Goal: Transaction & Acquisition: Purchase product/service

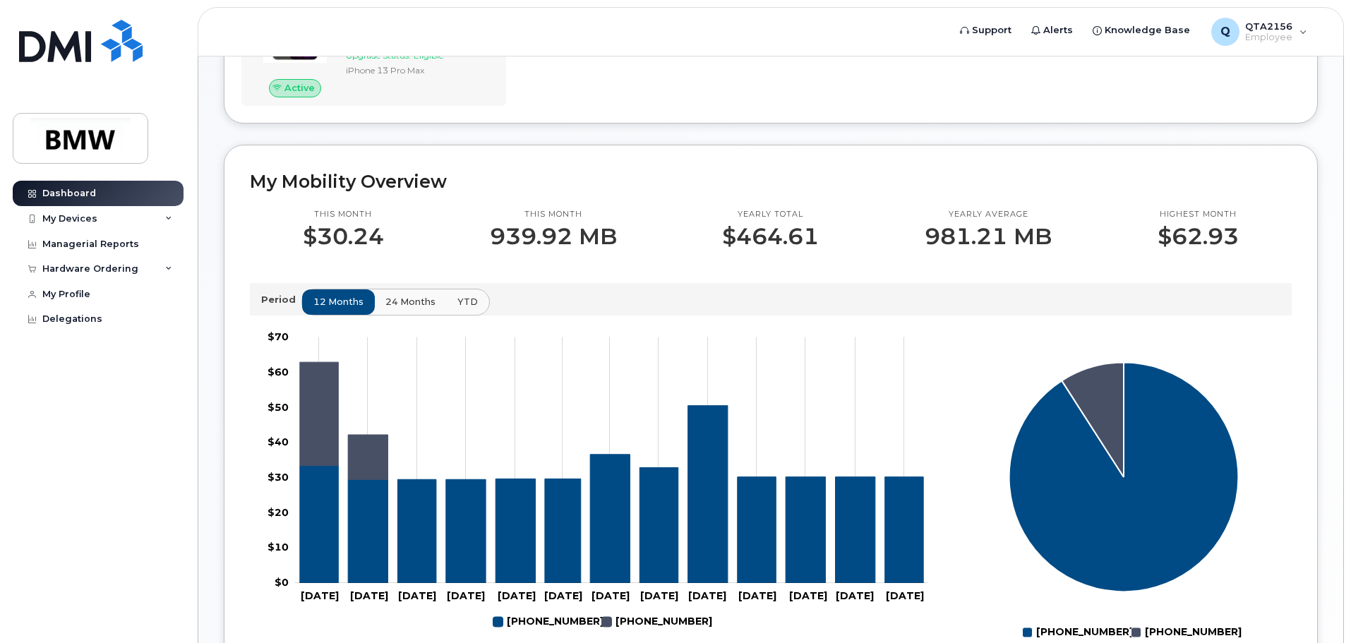
scroll to position [71, 0]
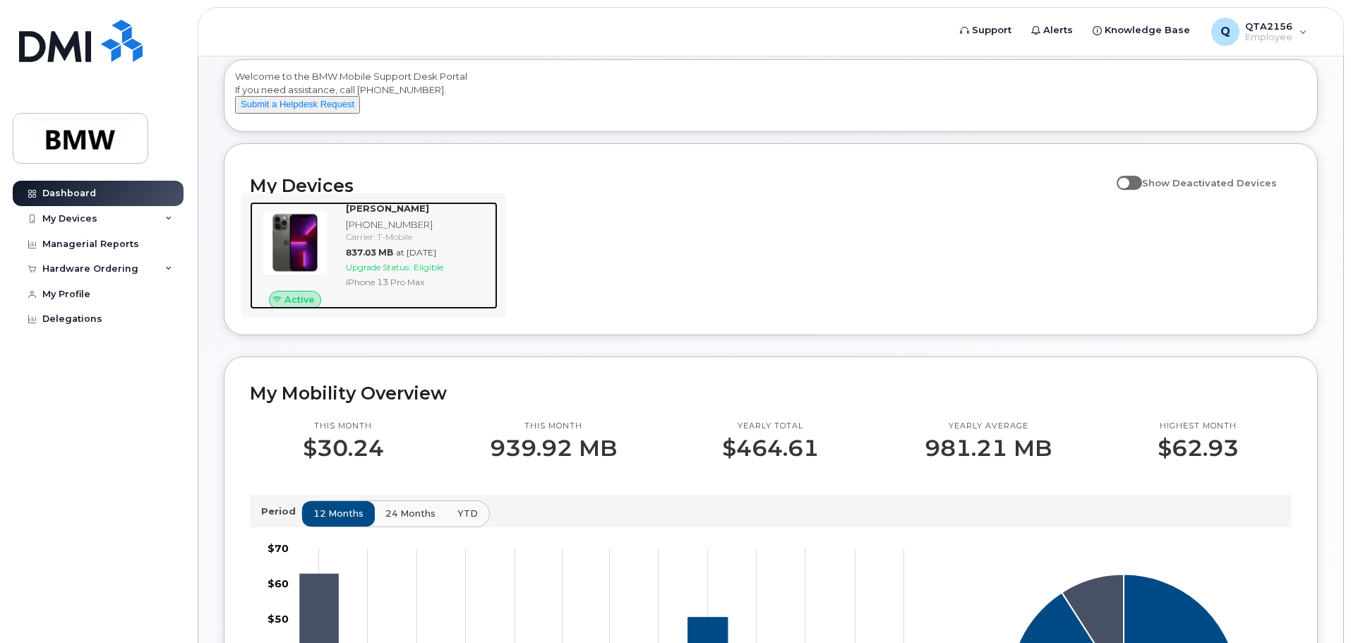
click at [381, 273] on span "Upgrade Status:" at bounding box center [378, 267] width 65 height 11
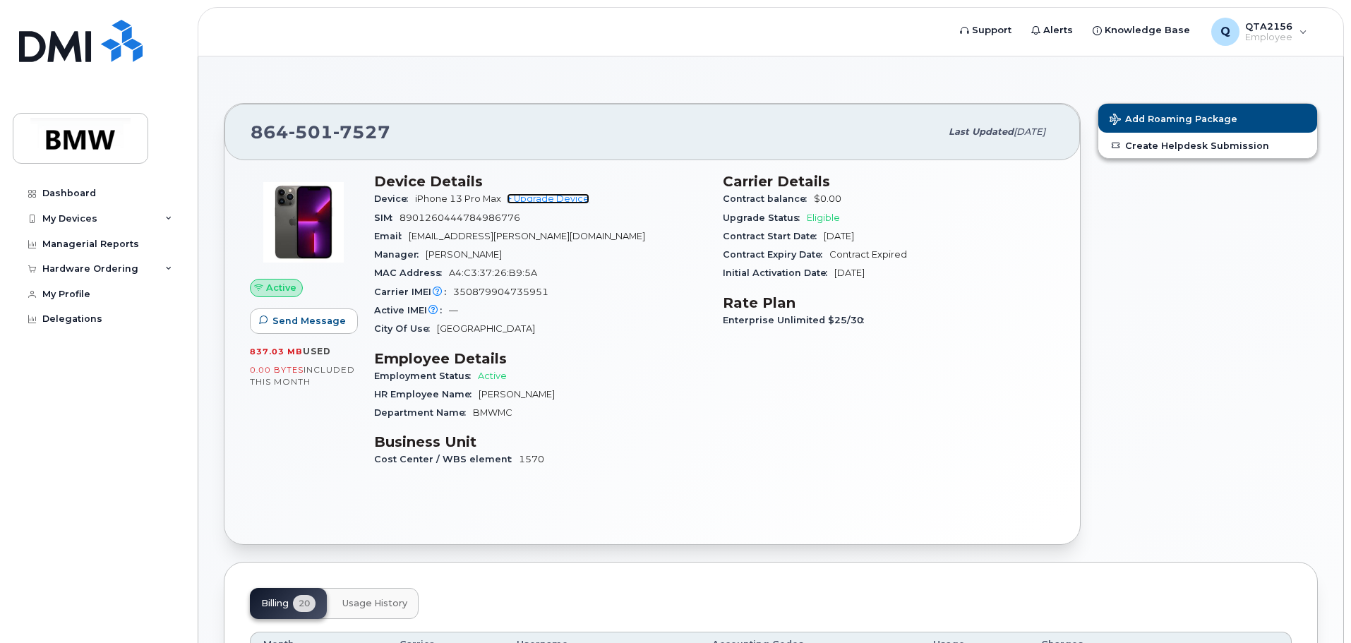
click at [568, 198] on link "+ Upgrade Device" at bounding box center [548, 198] width 83 height 11
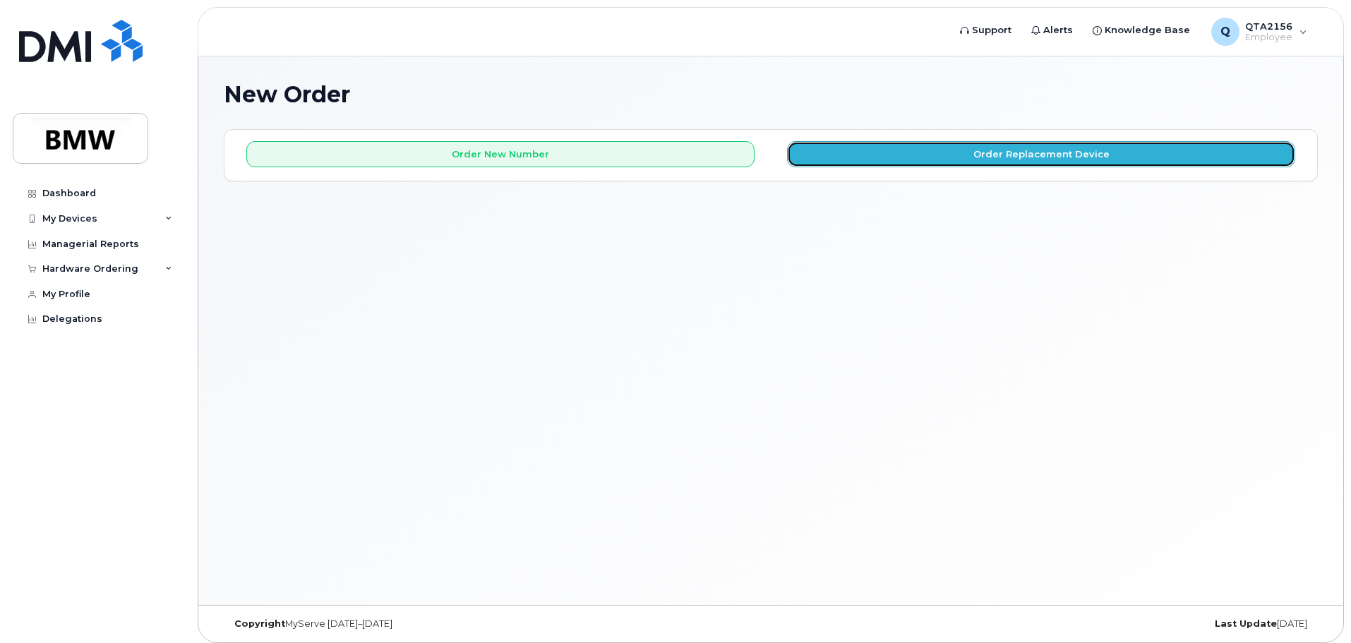
click at [917, 164] on button "Order Replacement Device" at bounding box center [1041, 154] width 508 height 26
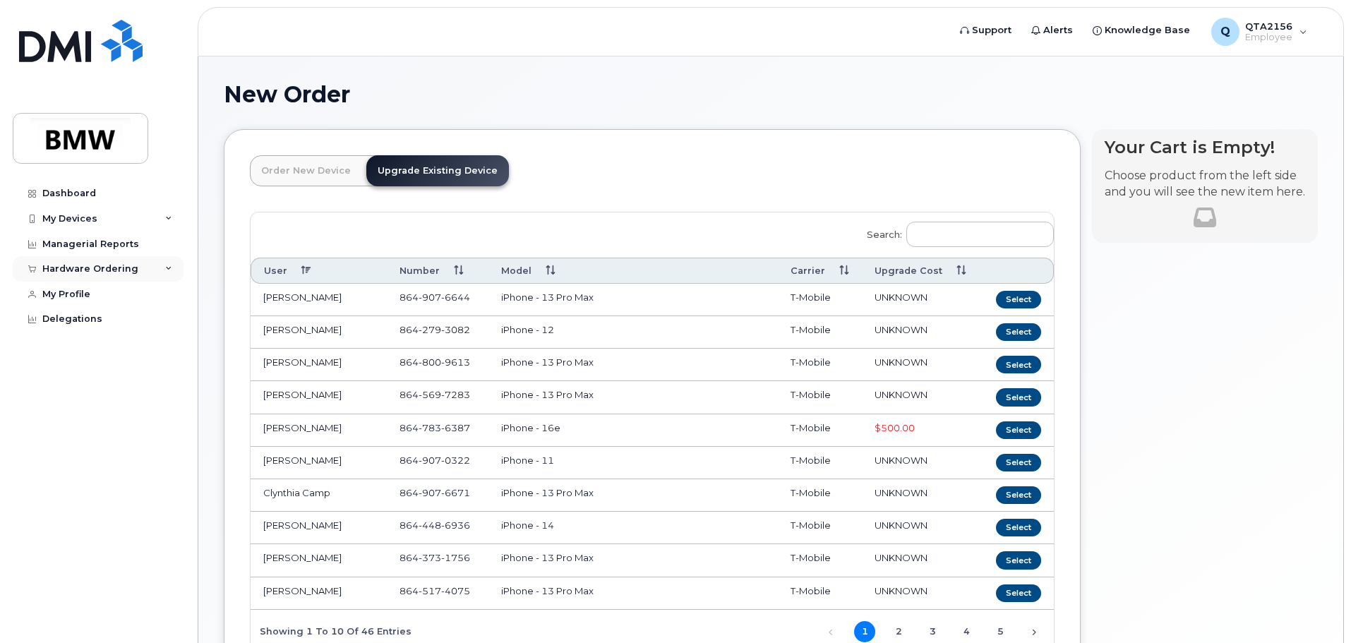
click at [100, 266] on div "Hardware Ordering" at bounding box center [90, 268] width 96 height 11
click at [81, 319] on div "New Order" at bounding box center [76, 322] width 54 height 13
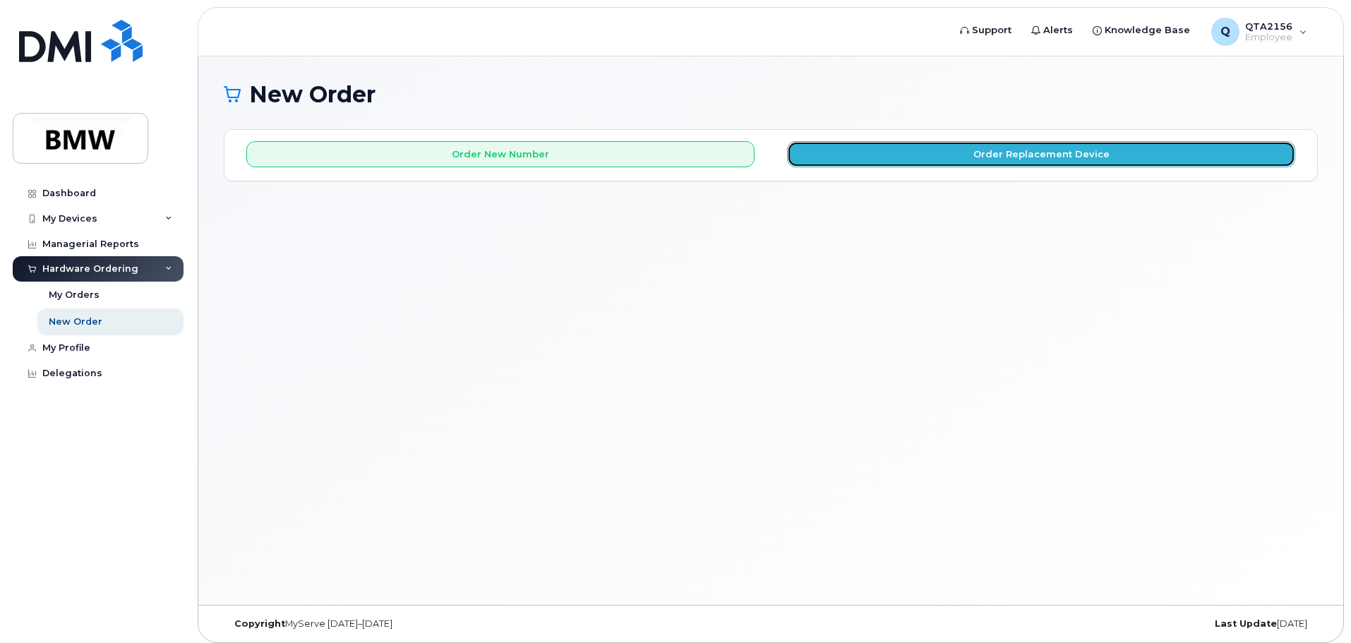
click at [974, 152] on button "Order Replacement Device" at bounding box center [1041, 154] width 508 height 26
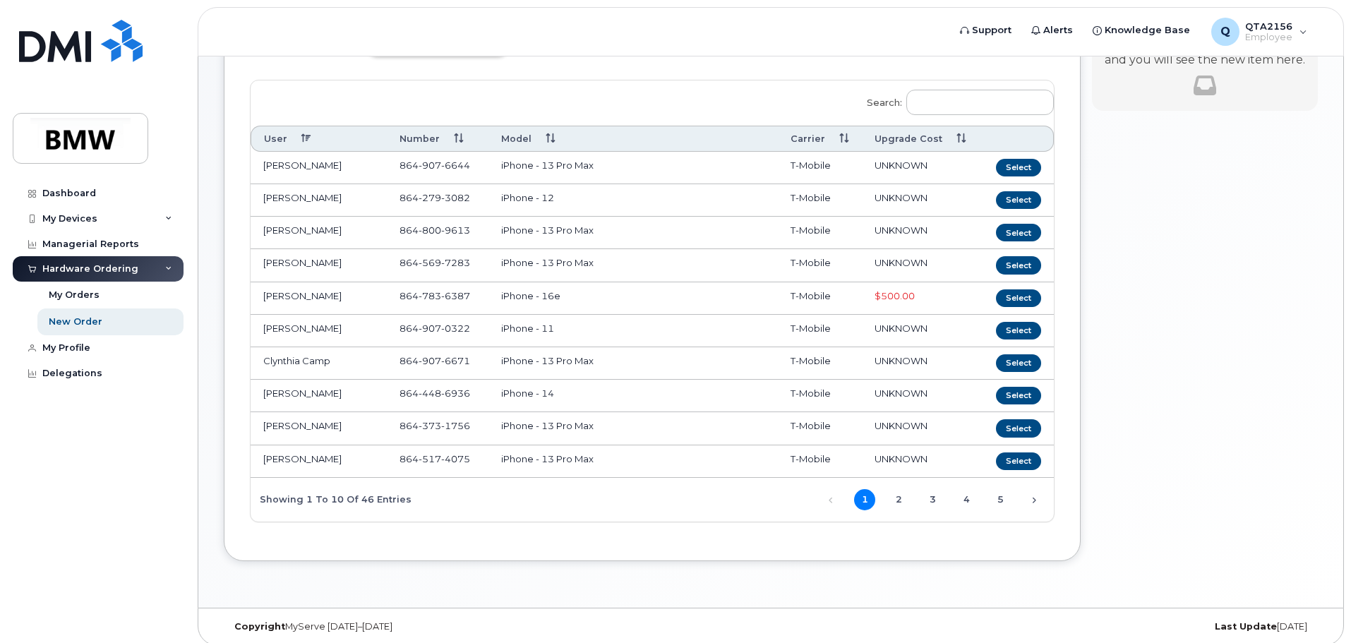
scroll to position [142, 0]
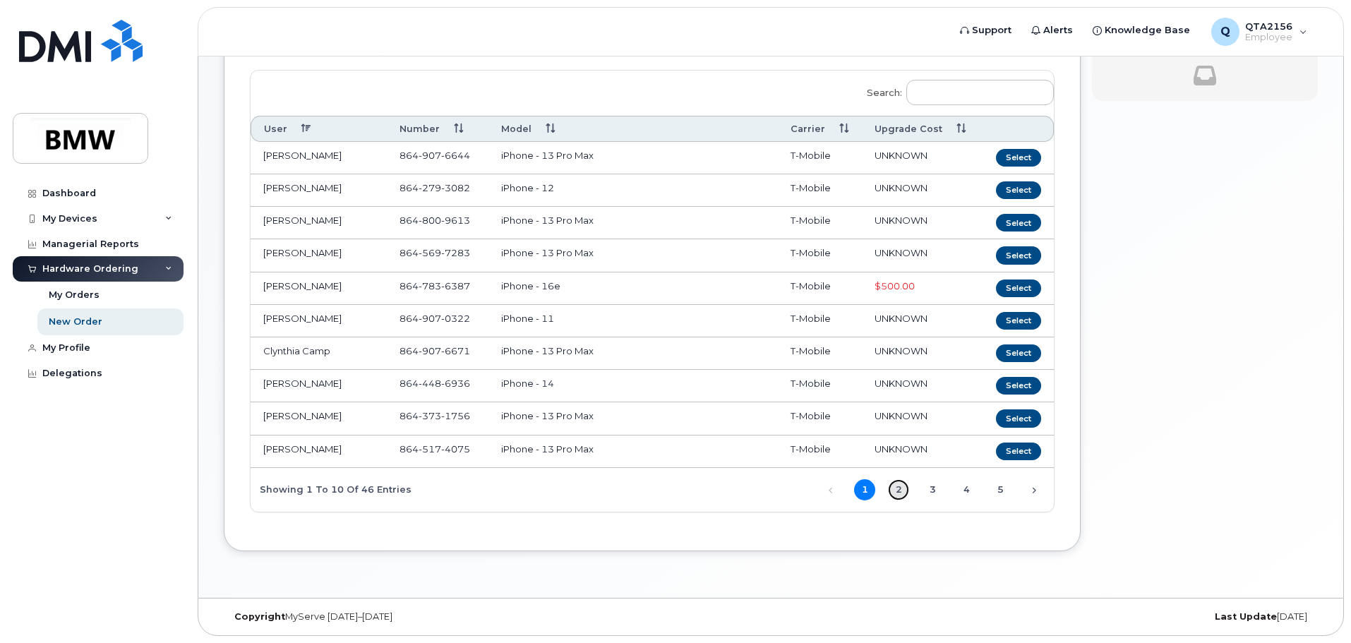
click at [896, 492] on link "2" at bounding box center [898, 489] width 21 height 21
click at [925, 489] on link "3" at bounding box center [932, 489] width 21 height 21
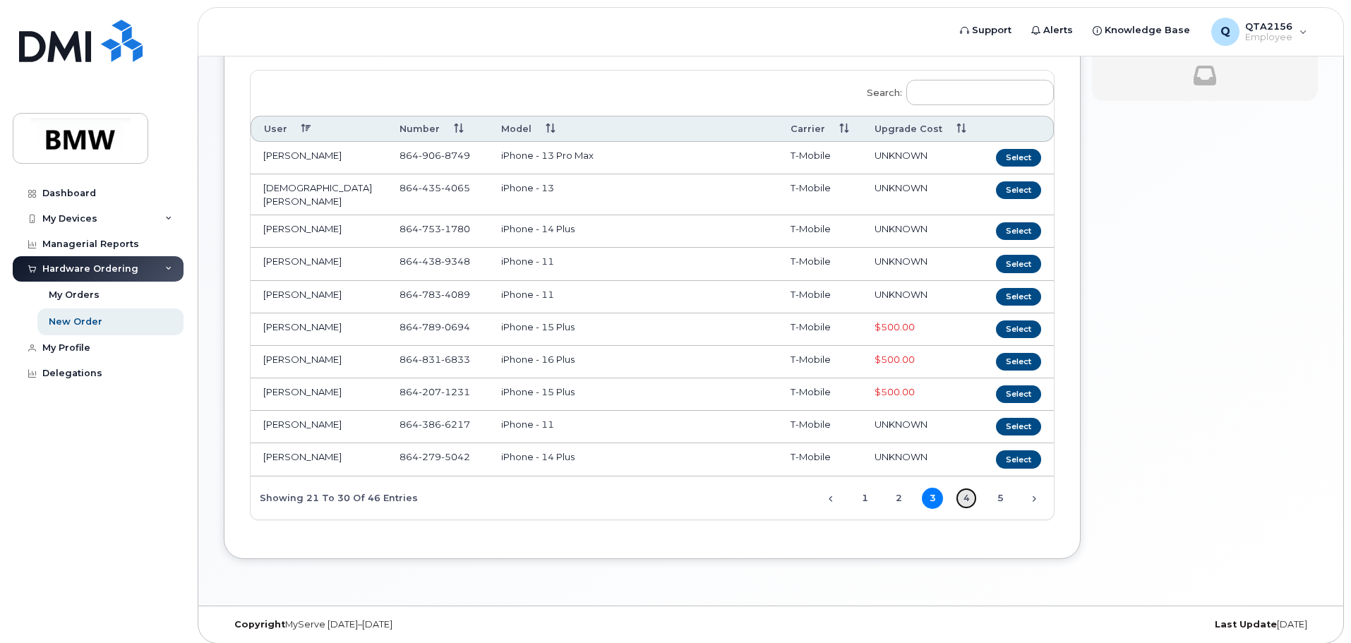
click at [974, 491] on link "4" at bounding box center [966, 498] width 21 height 21
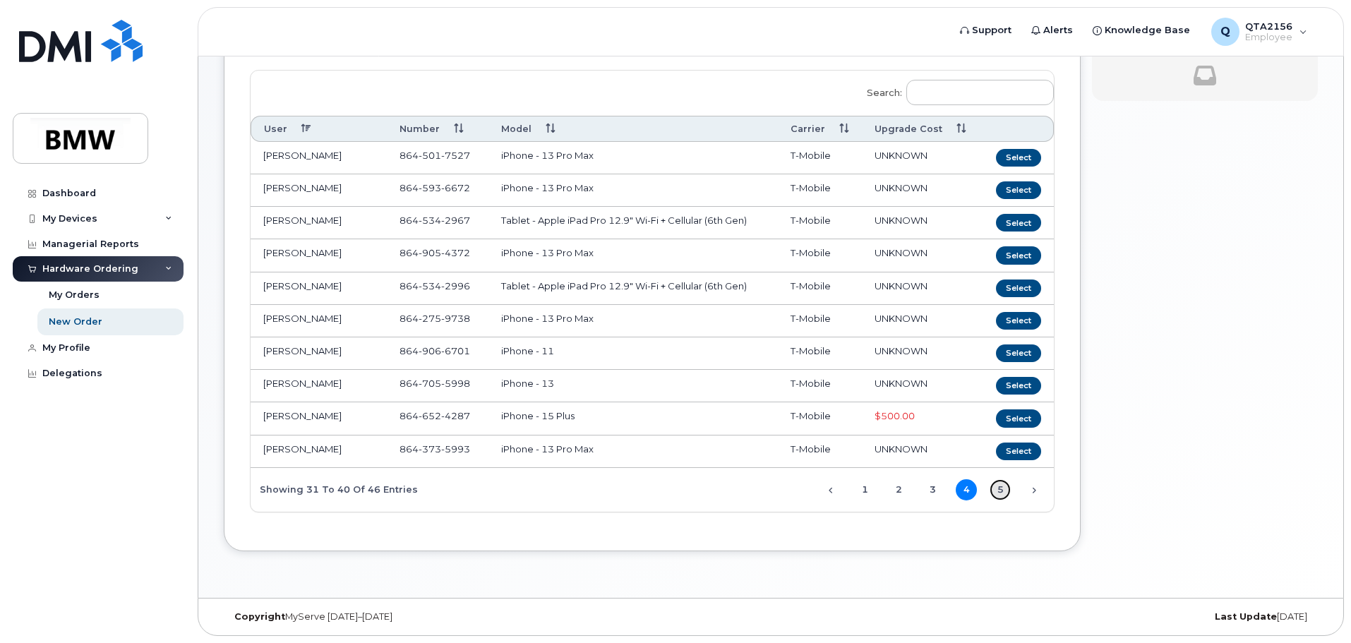
click at [1007, 489] on link "5" at bounding box center [1000, 489] width 21 height 21
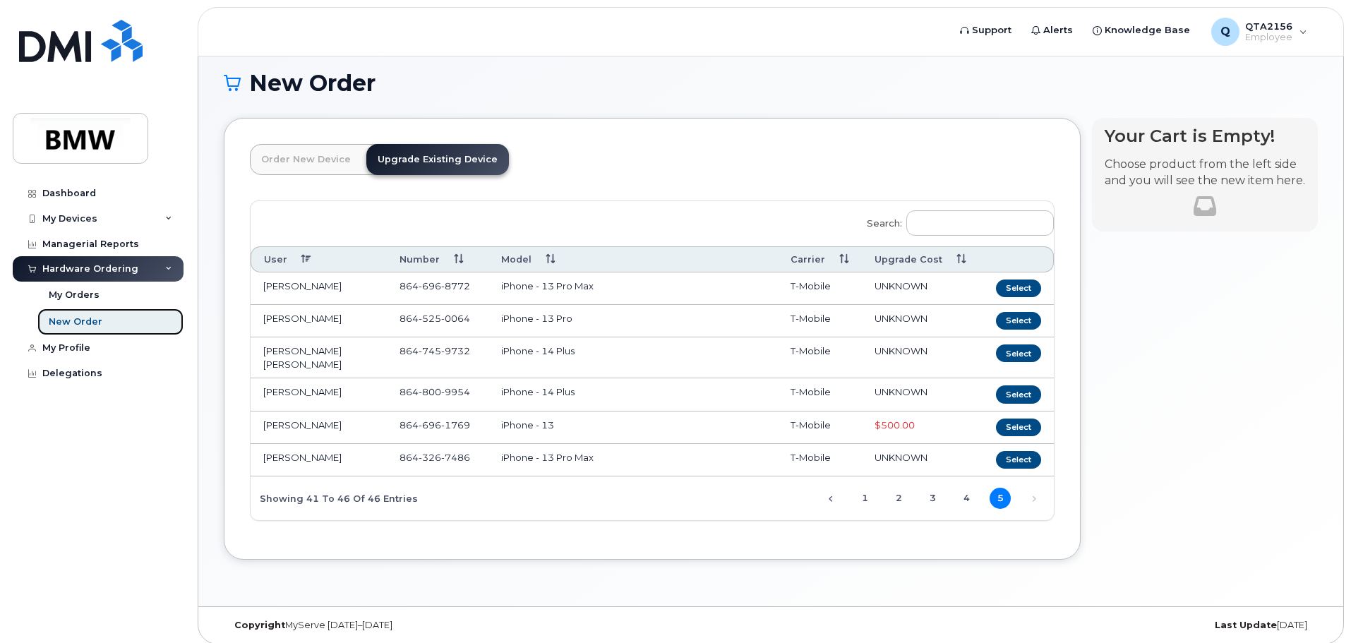
click at [78, 312] on link "New Order" at bounding box center [110, 322] width 146 height 27
click at [1031, 489] on link "Next" at bounding box center [1034, 499] width 21 height 21
click at [1033, 489] on link "Next" at bounding box center [1034, 499] width 21 height 21
click at [872, 490] on link "1" at bounding box center [864, 498] width 21 height 21
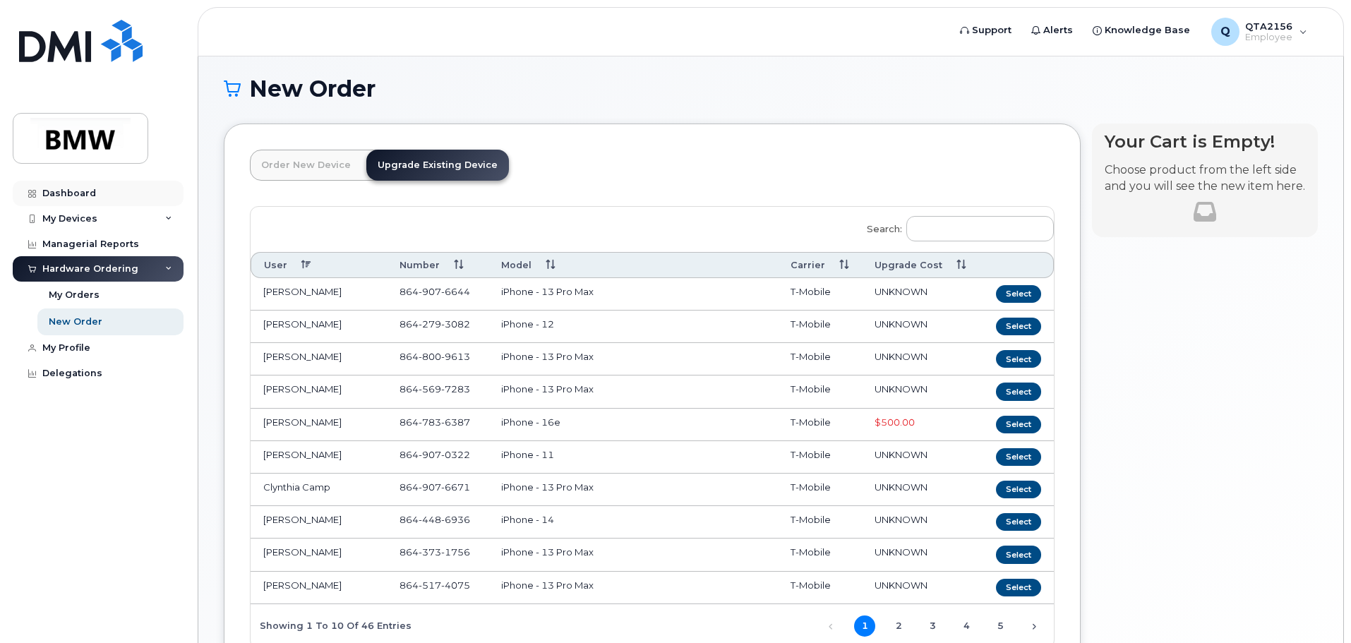
scroll to position [1, 0]
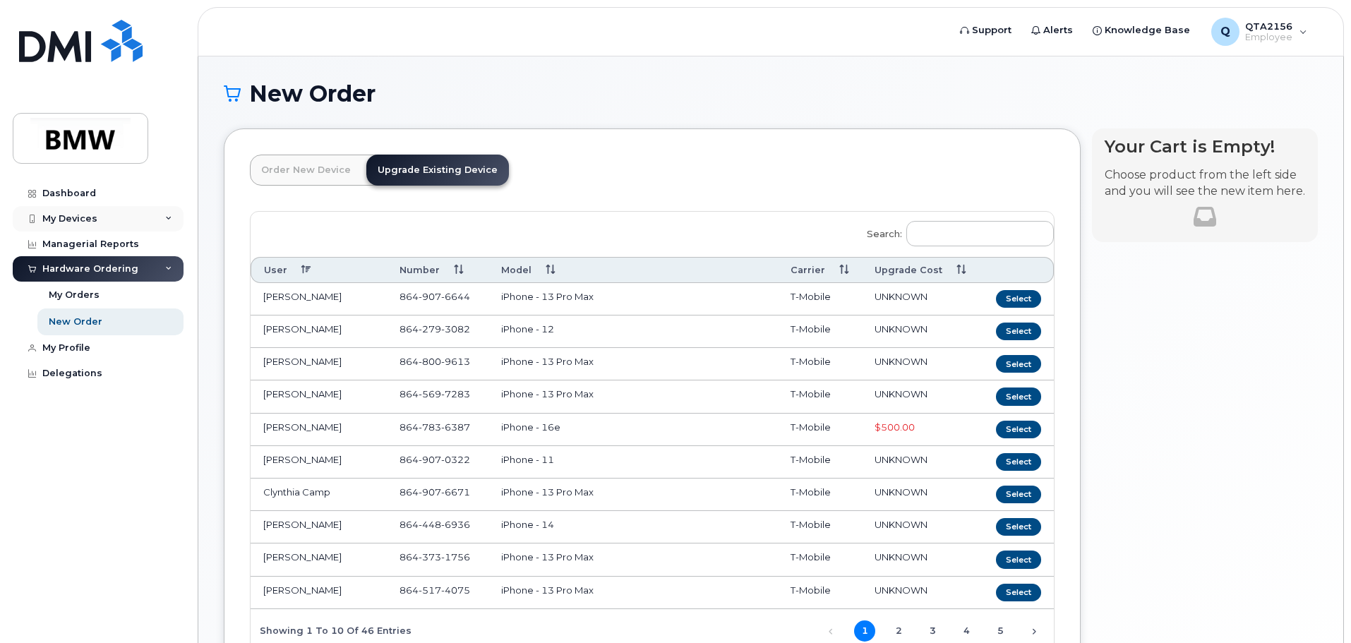
click at [65, 217] on div "My Devices" at bounding box center [69, 218] width 55 height 11
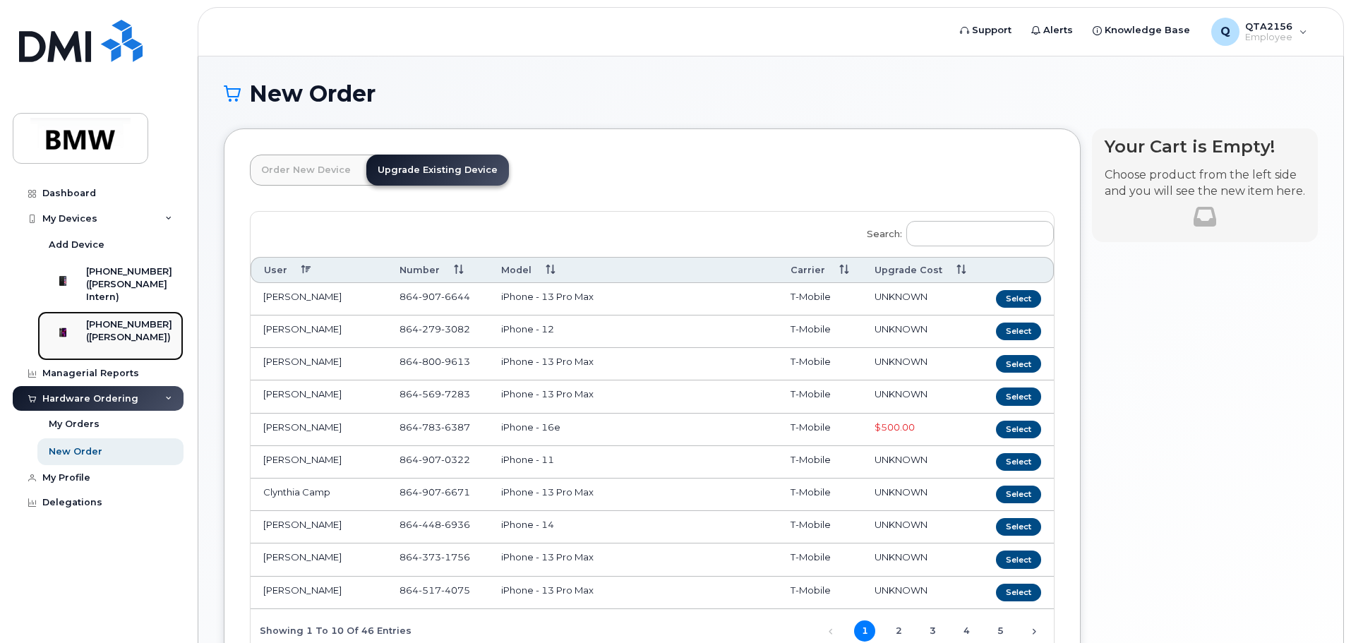
click at [122, 331] on div "[PHONE_NUMBER]" at bounding box center [129, 324] width 86 height 13
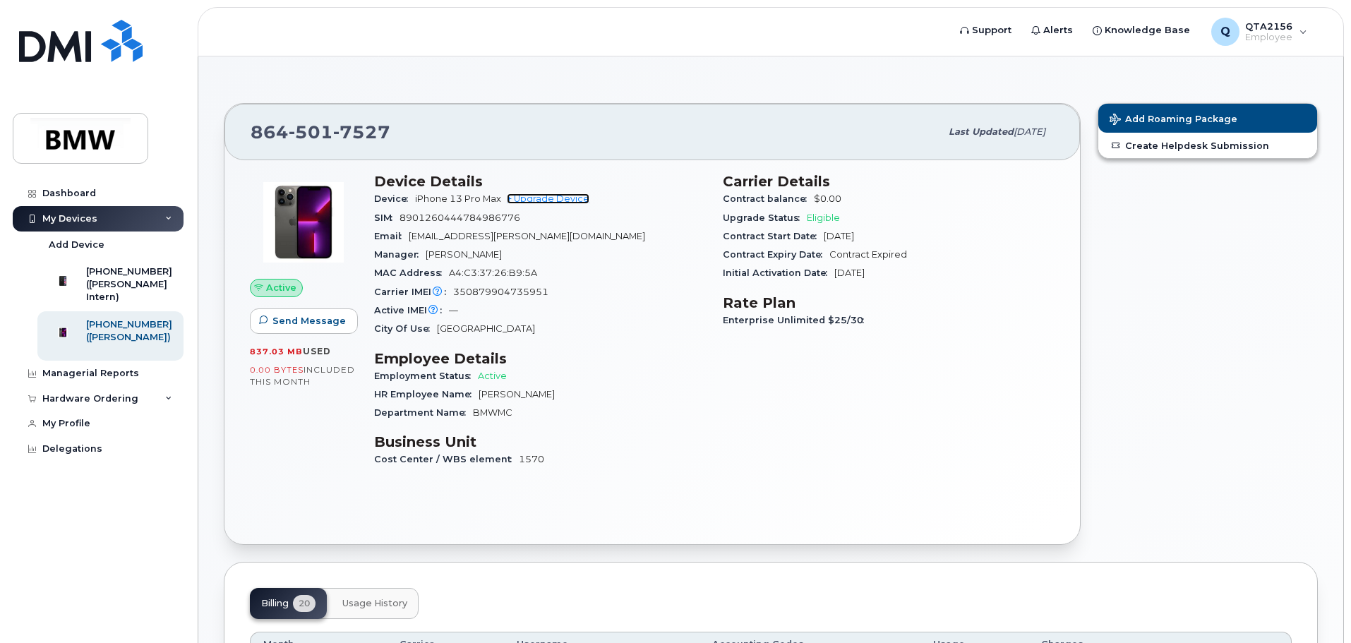
click at [553, 198] on link "+ Upgrade Device" at bounding box center [548, 198] width 83 height 11
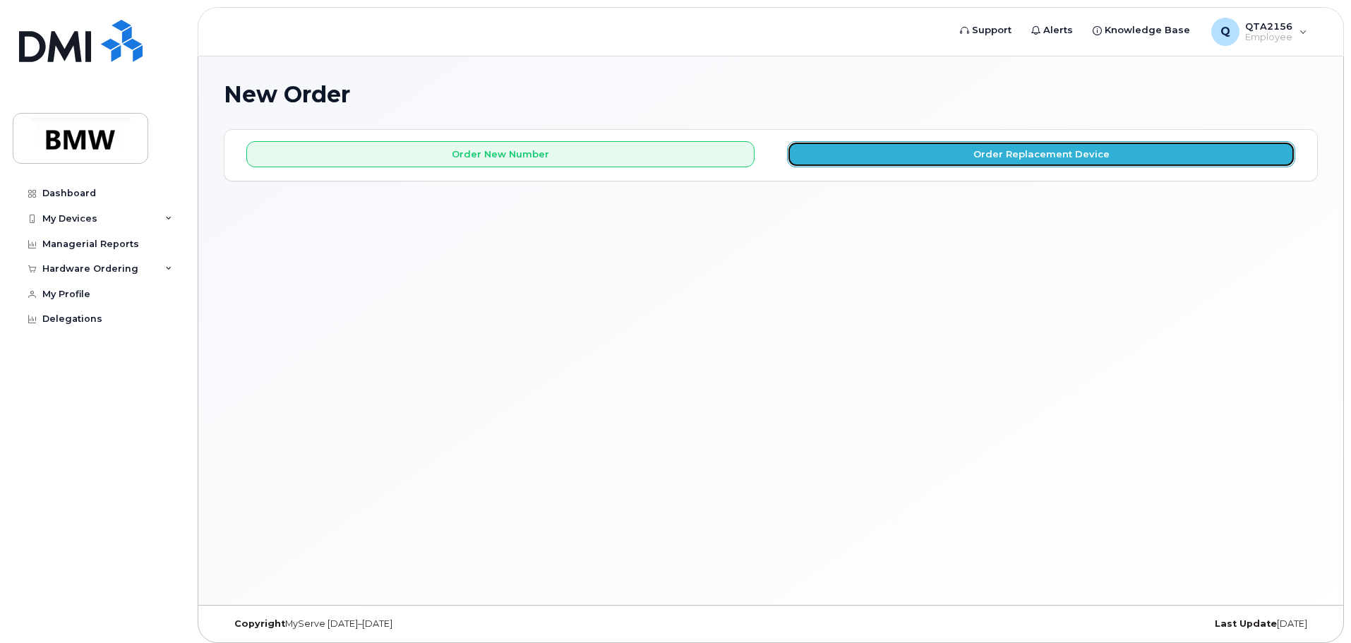
click at [939, 165] on button "Order Replacement Device" at bounding box center [1041, 154] width 508 height 26
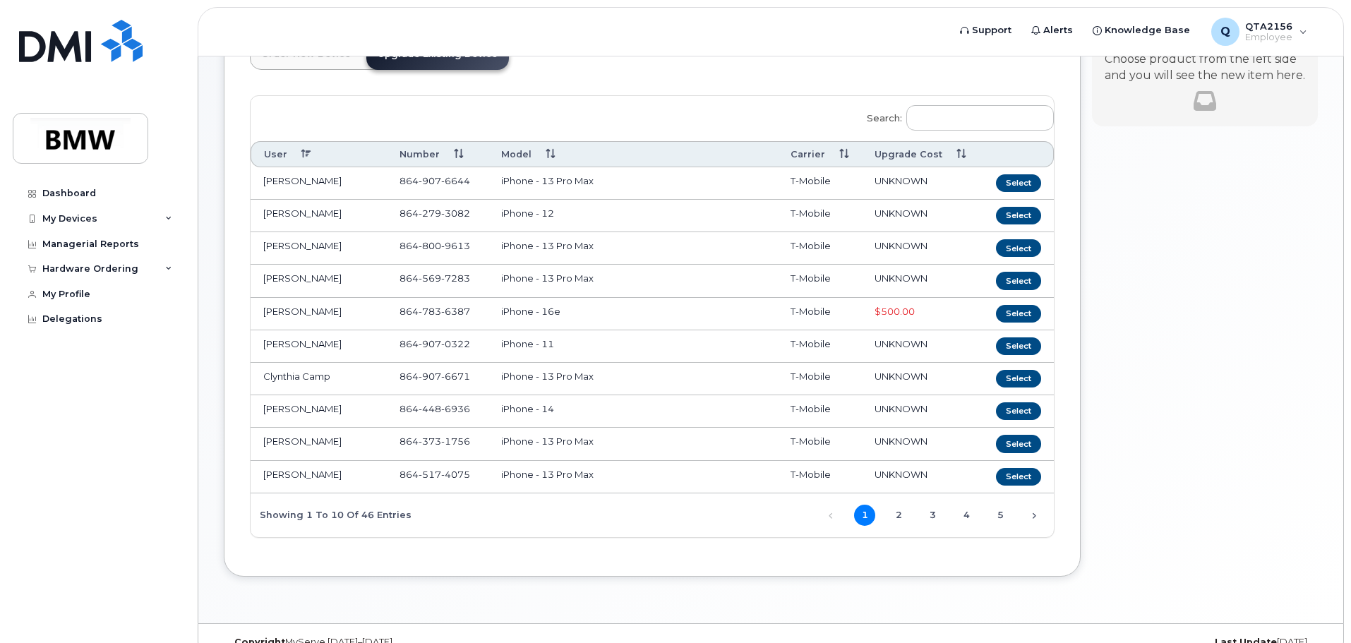
scroll to position [142, 0]
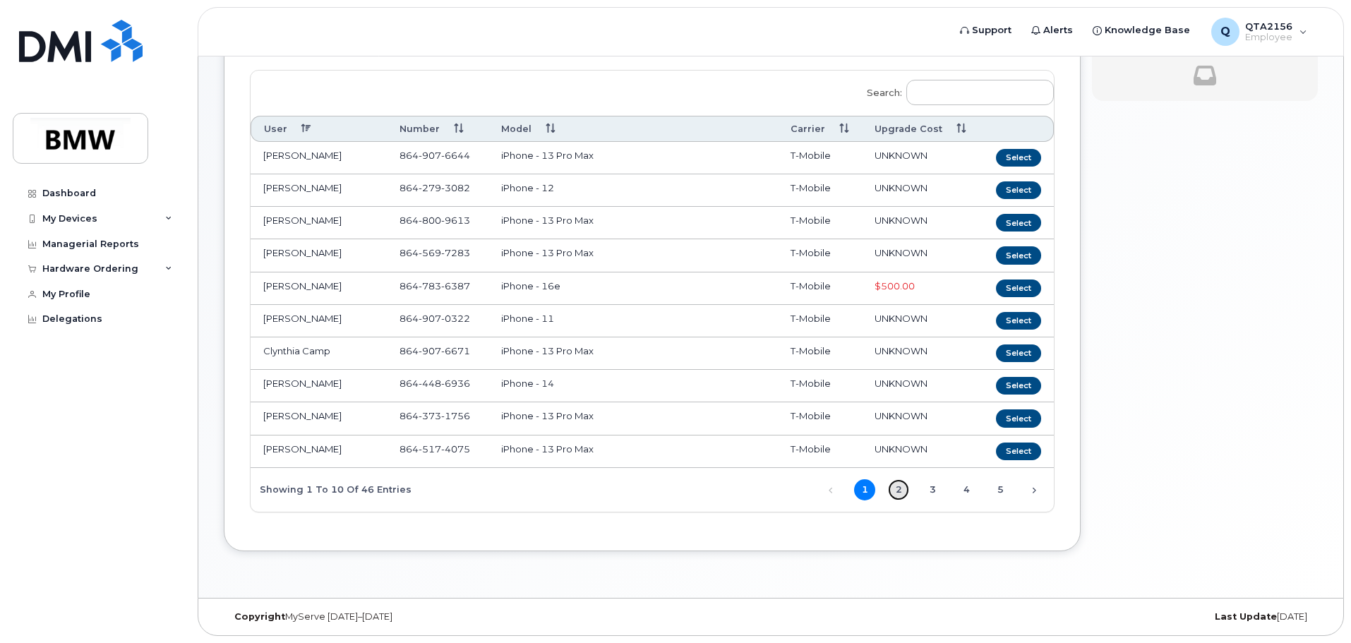
click at [900, 489] on link "2" at bounding box center [898, 489] width 21 height 21
click at [938, 486] on link "3" at bounding box center [932, 489] width 21 height 21
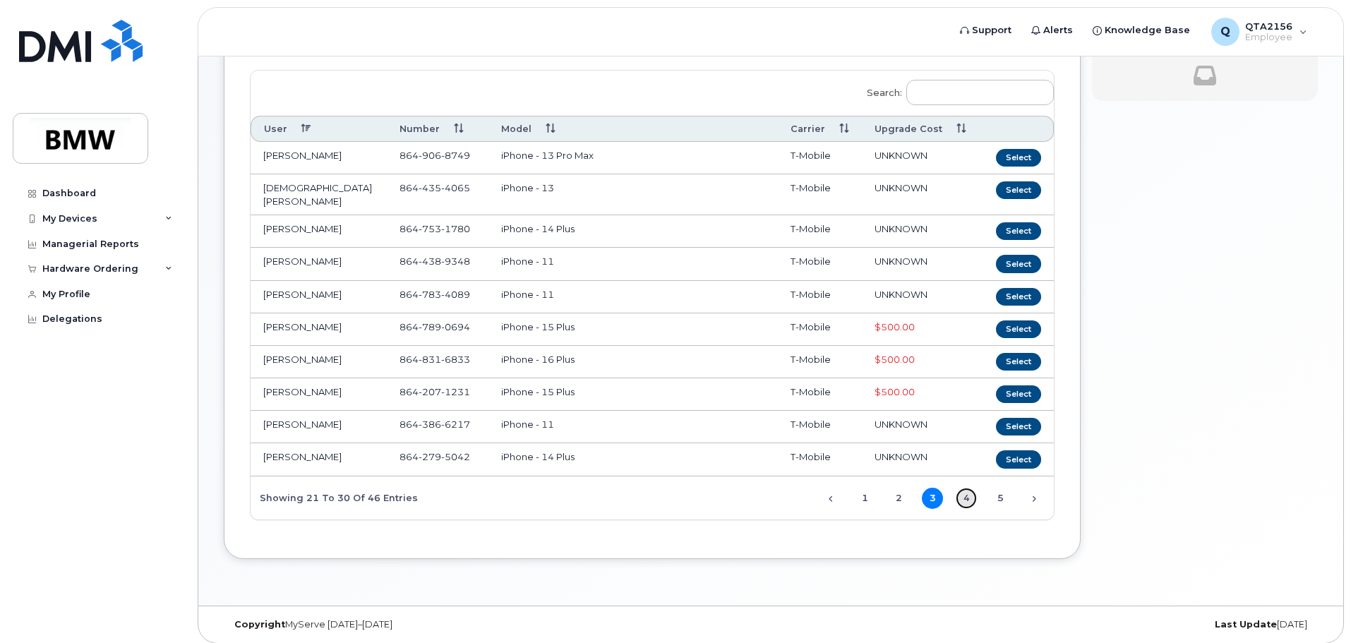
click at [967, 491] on link "4" at bounding box center [966, 498] width 21 height 21
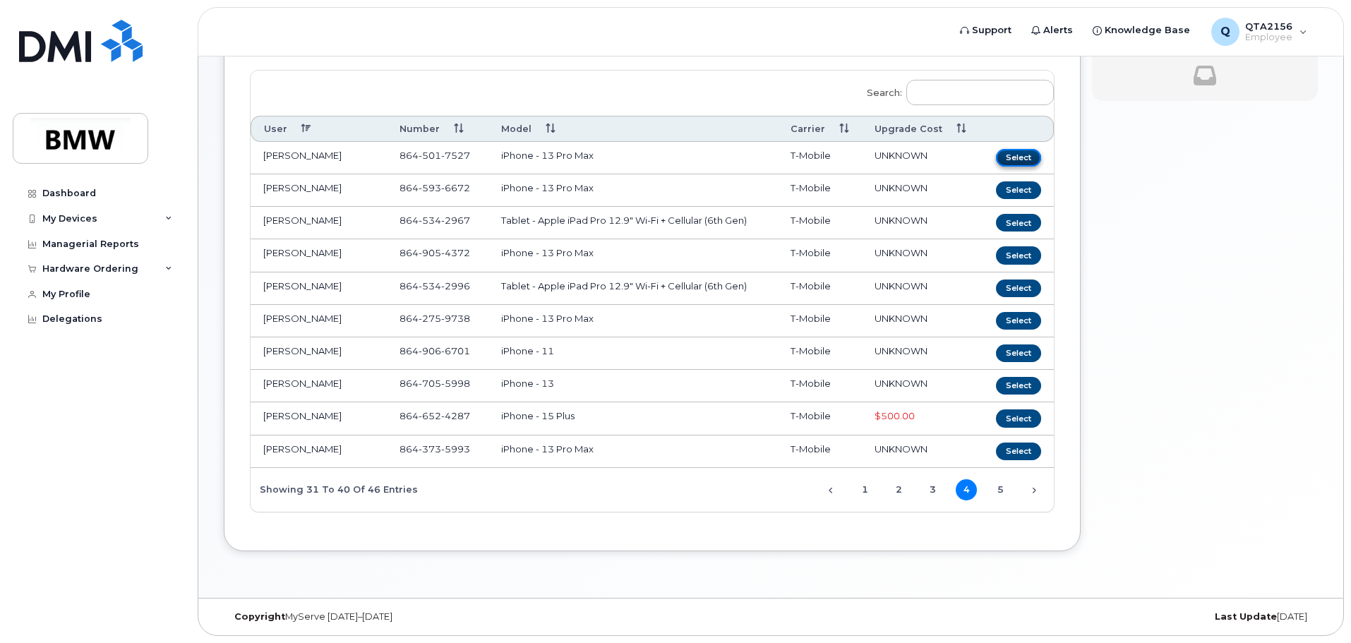
click at [1025, 155] on button "Select" at bounding box center [1018, 158] width 45 height 18
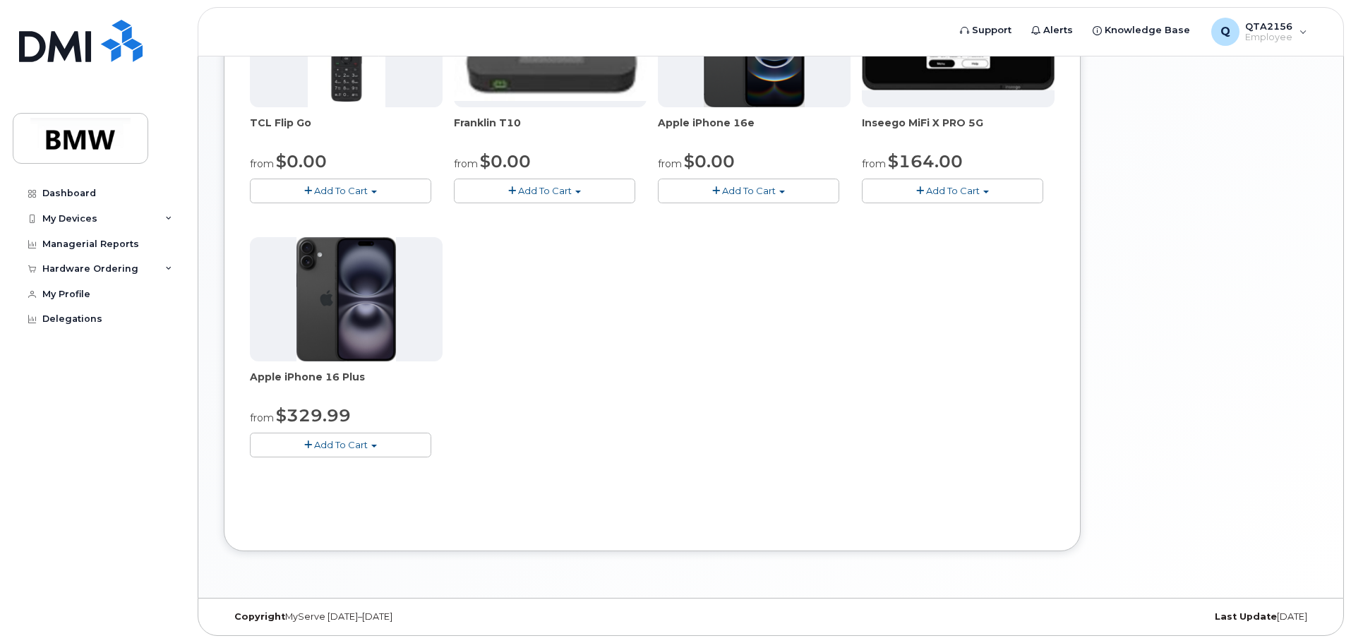
scroll to position [0, 0]
